Goal: Use online tool/utility: Utilize a website feature to perform a specific function

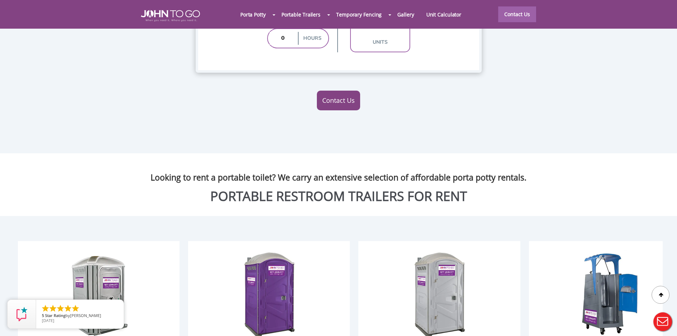
scroll to position [562, 0]
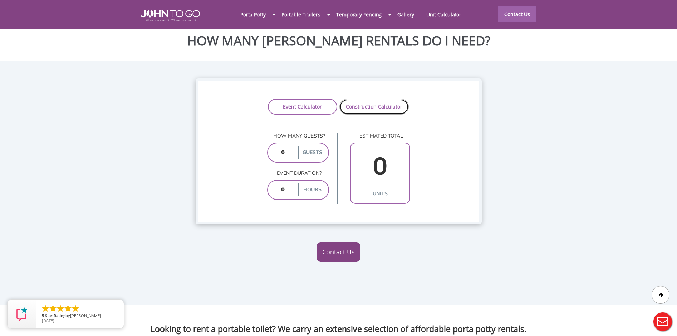
click at [365, 99] on link "Construction Calculator" at bounding box center [374, 107] width 69 height 16
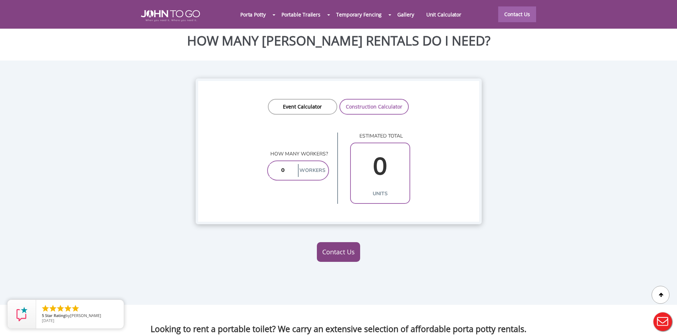
click at [292, 164] on input "number" at bounding box center [283, 170] width 27 height 13
type input "1"
type input "10"
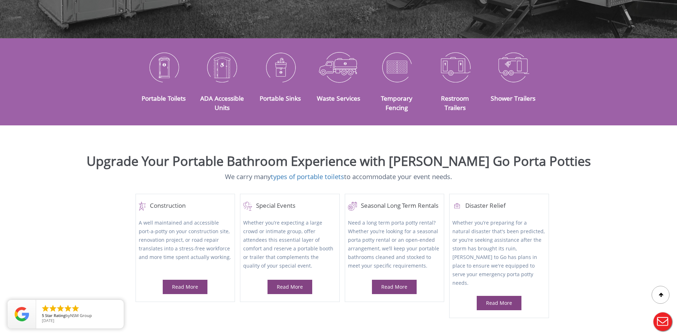
scroll to position [0, 0]
